Goal: Use online tool/utility: Utilize a website feature to perform a specific function

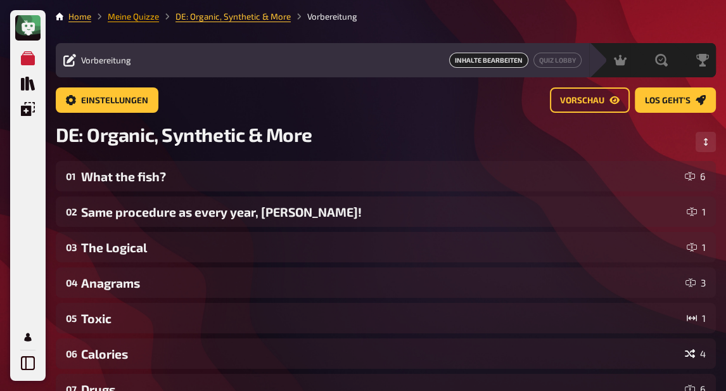
click at [139, 15] on link "Meine Quizze" at bounding box center [133, 16] width 51 height 10
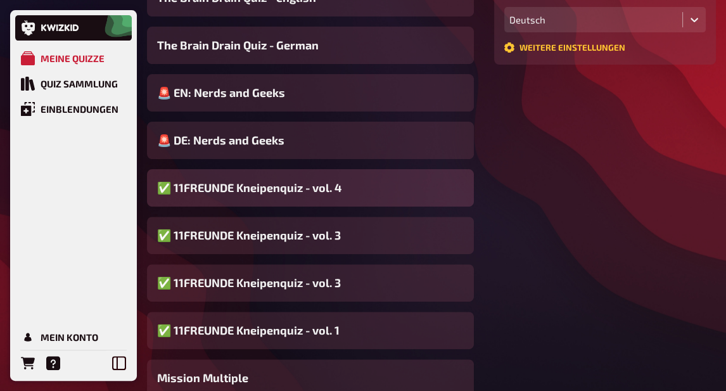
scroll to position [443, 0]
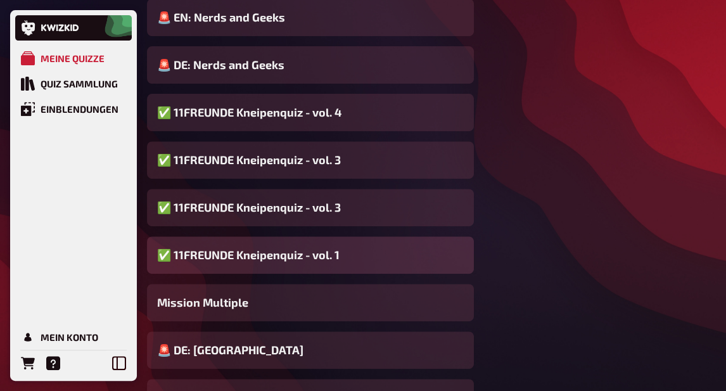
click at [300, 252] on span "✅ 11FREUNDE Kneipenquiz - vol. 1" at bounding box center [248, 254] width 182 height 17
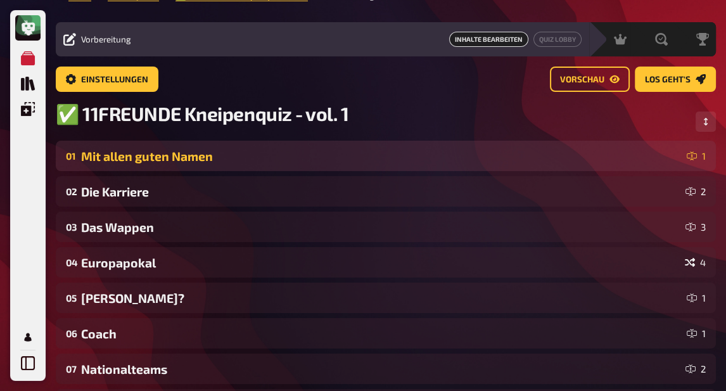
click at [283, 153] on div "Mit allen guten Namen" at bounding box center [381, 156] width 600 height 15
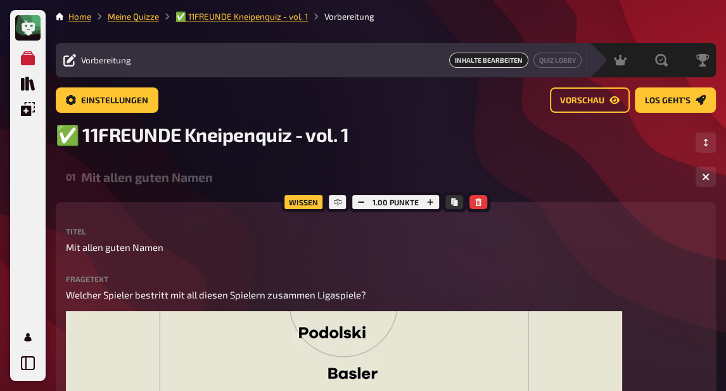
click at [215, 182] on div "Mit allen guten Namen" at bounding box center [383, 177] width 604 height 15
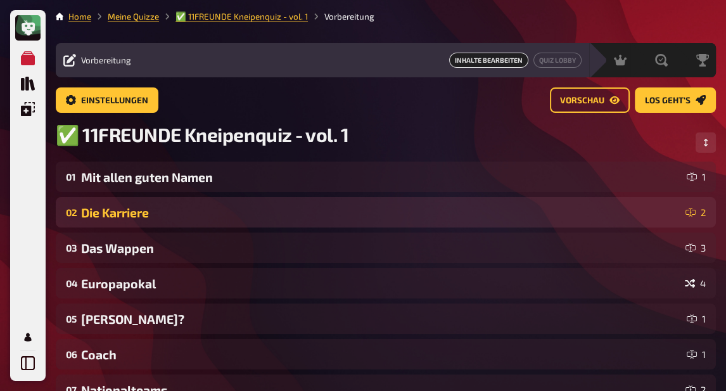
click at [221, 213] on div "Die Karriere" at bounding box center [380, 212] width 599 height 15
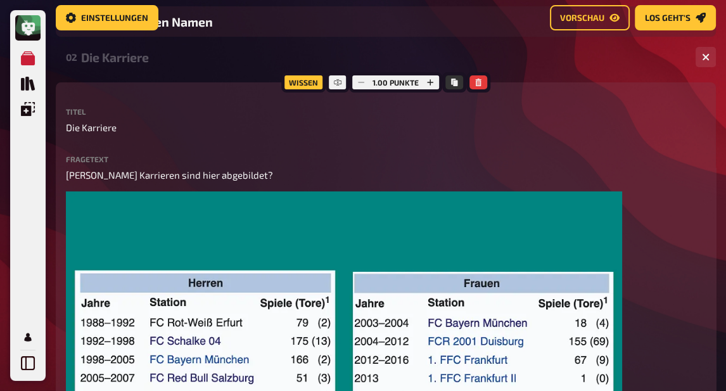
scroll to position [63, 0]
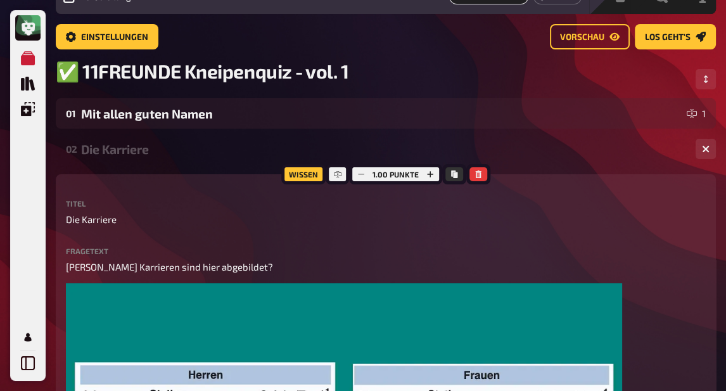
click at [168, 149] on div "Die Karriere" at bounding box center [383, 149] width 604 height 15
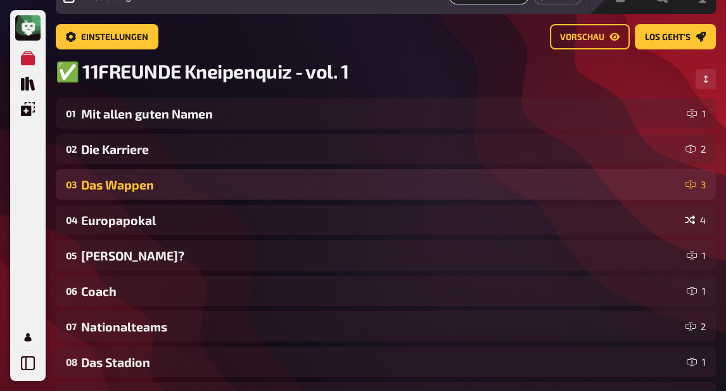
click at [166, 185] on div "Das Wappen" at bounding box center [380, 184] width 599 height 15
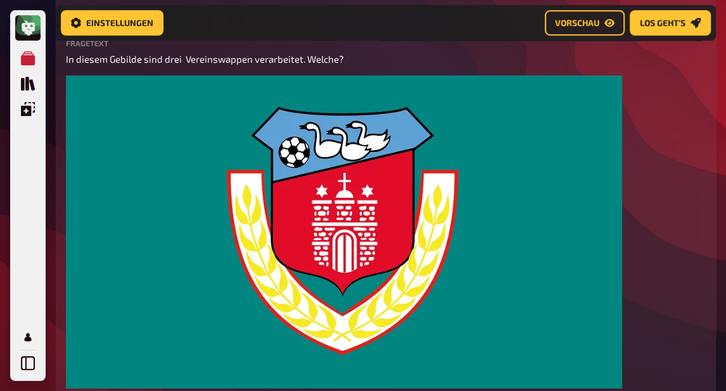
scroll to position [42, 0]
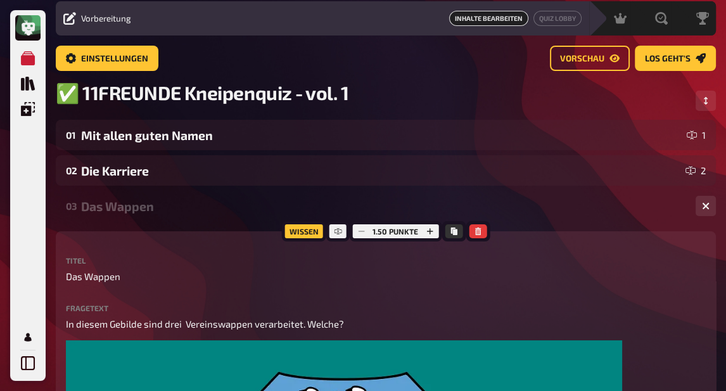
click at [149, 212] on div "Das Wappen" at bounding box center [383, 206] width 604 height 15
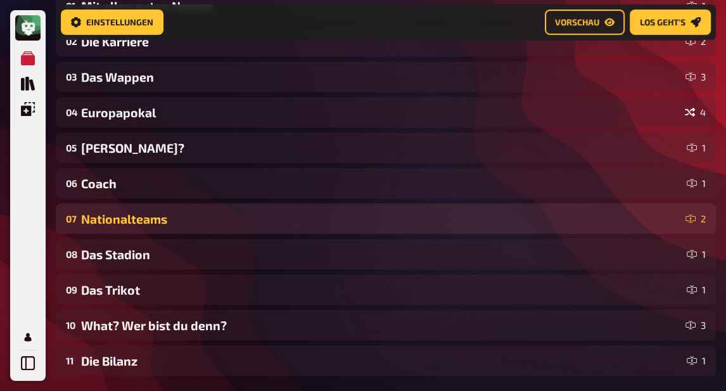
scroll to position [211, 0]
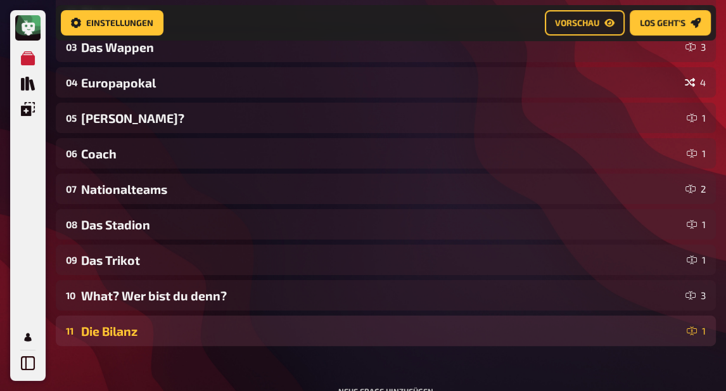
click at [139, 337] on div "Die Bilanz" at bounding box center [381, 331] width 600 height 15
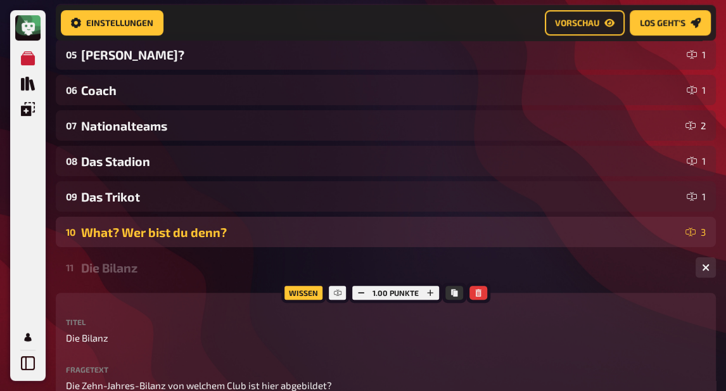
scroll to position [200, 0]
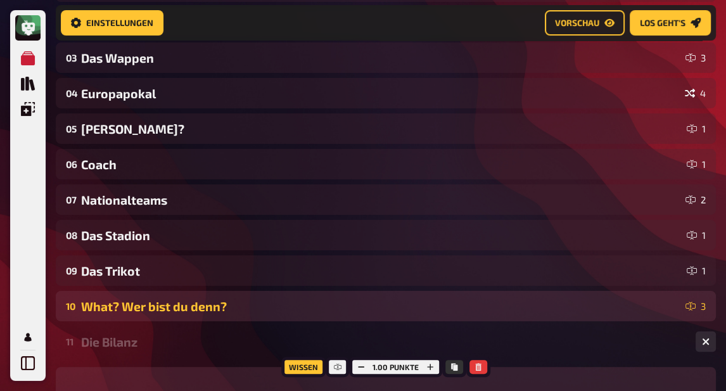
click at [134, 310] on div "What? Wer bist du denn?" at bounding box center [380, 306] width 599 height 15
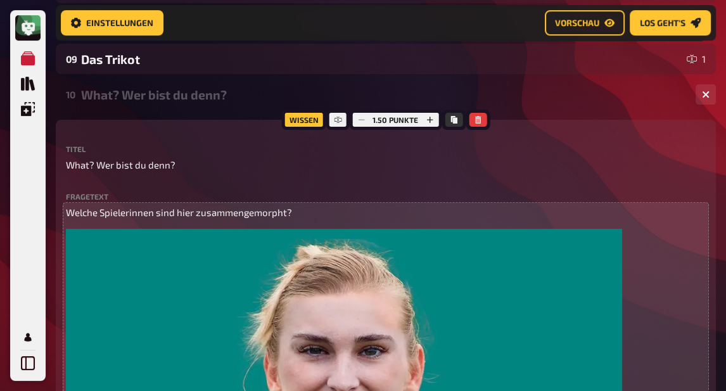
scroll to position [401, 0]
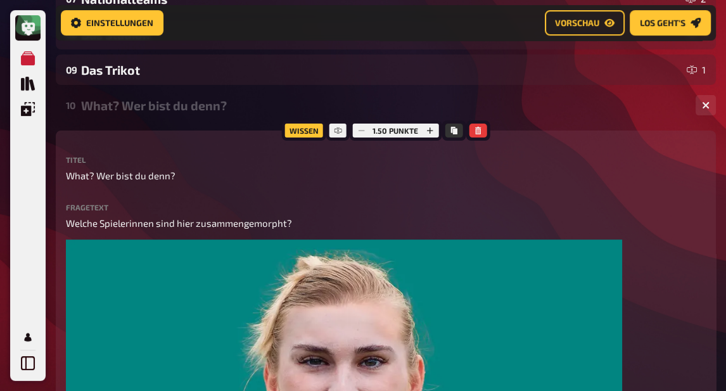
click at [132, 110] on div "What? Wer bist du denn?" at bounding box center [383, 105] width 604 height 15
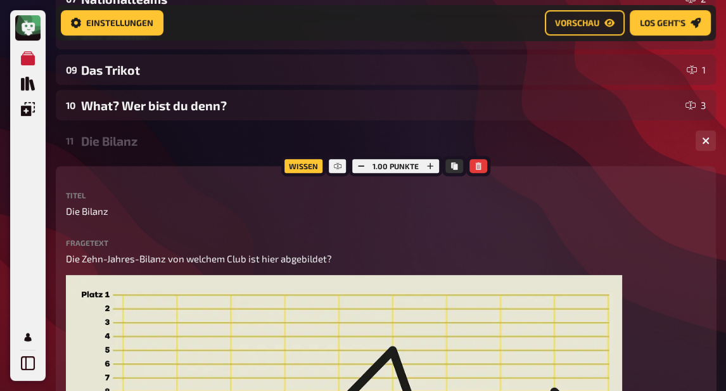
click at [137, 143] on div "Die Bilanz" at bounding box center [383, 141] width 604 height 15
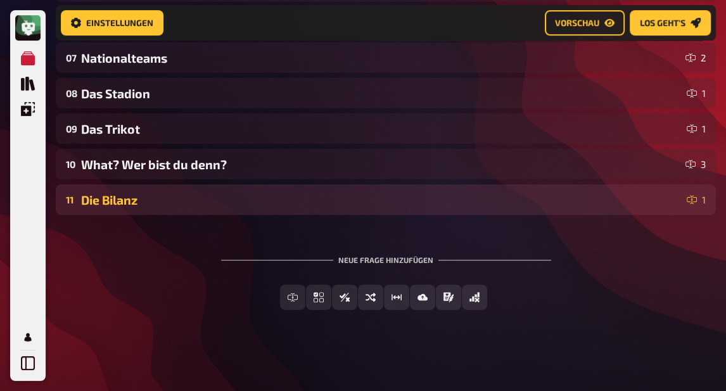
scroll to position [345, 0]
